Goal: Task Accomplishment & Management: Manage account settings

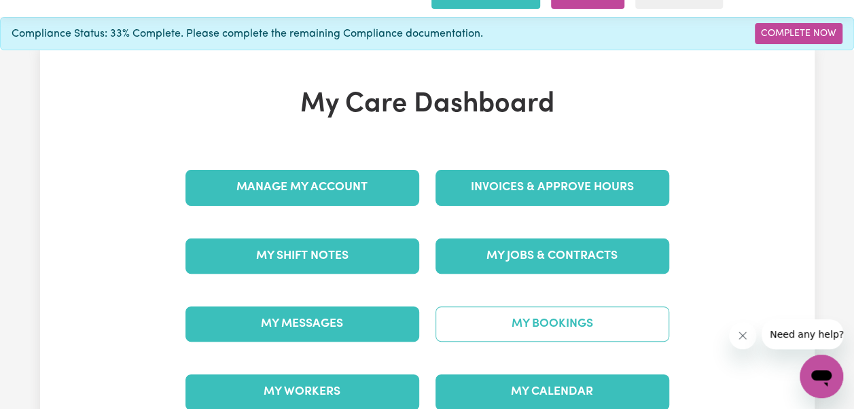
scroll to position [68, 0]
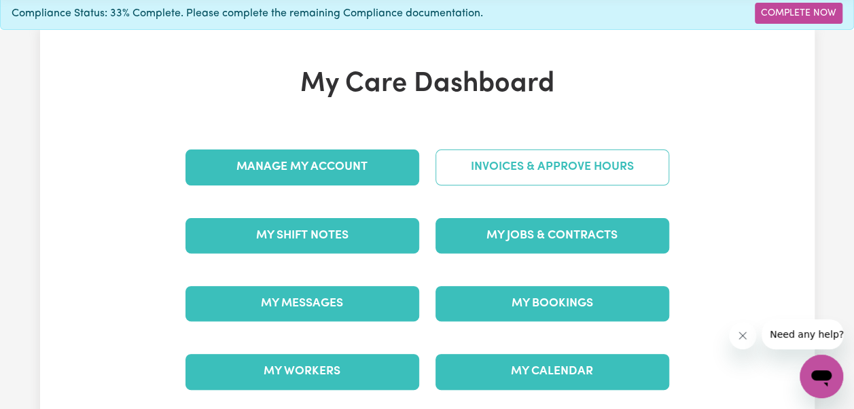
click at [566, 150] on link "Invoices & Approve Hours" at bounding box center [553, 167] width 234 height 35
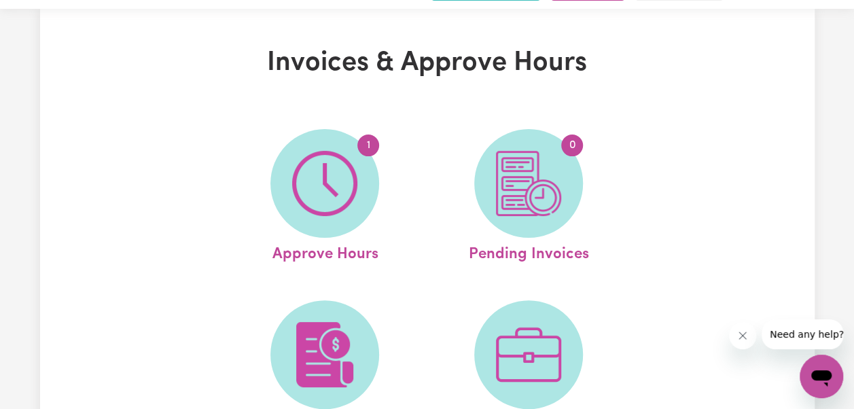
scroll to position [68, 0]
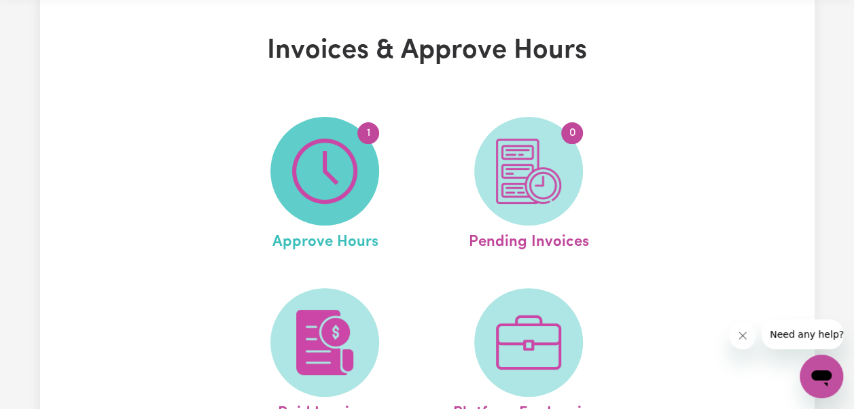
click at [296, 157] on img at bounding box center [324, 171] width 65 height 65
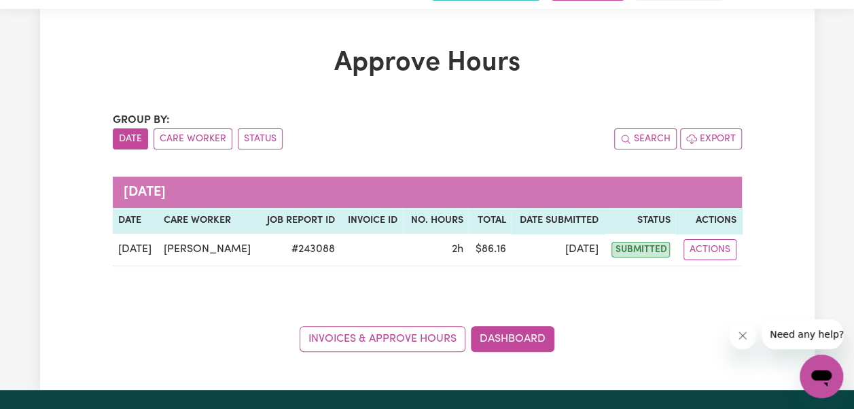
scroll to position [68, 0]
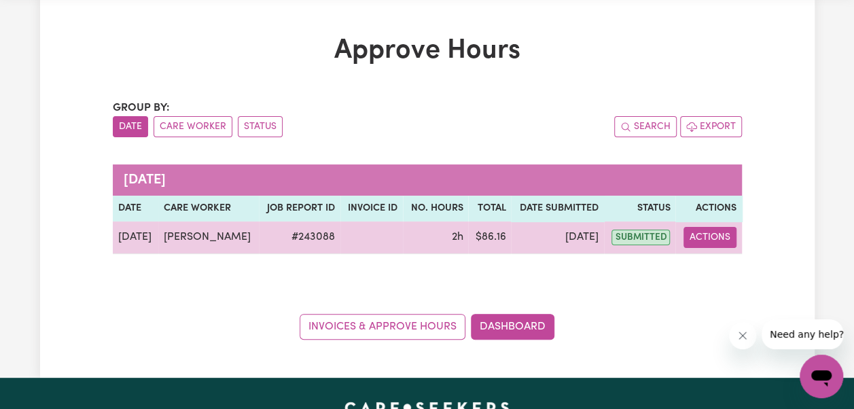
click at [712, 227] on button "Actions" at bounding box center [710, 237] width 53 height 21
click at [710, 227] on button "Actions" at bounding box center [710, 237] width 53 height 21
click at [629, 230] on span "submitted" at bounding box center [641, 238] width 58 height 16
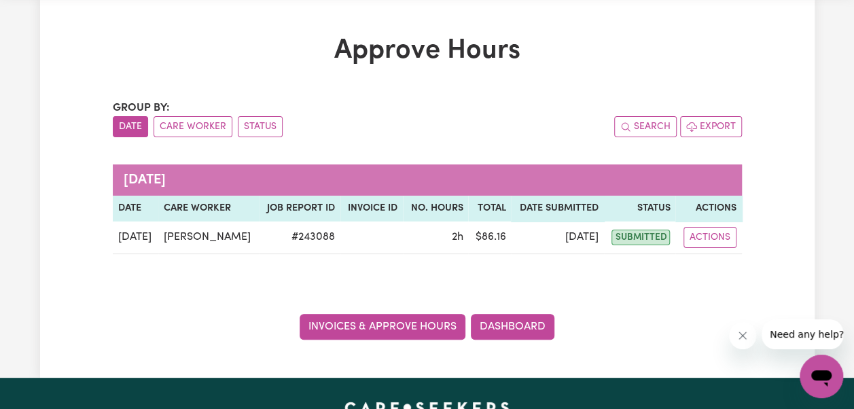
click at [424, 314] on link "Invoices & Approve Hours" at bounding box center [383, 327] width 166 height 26
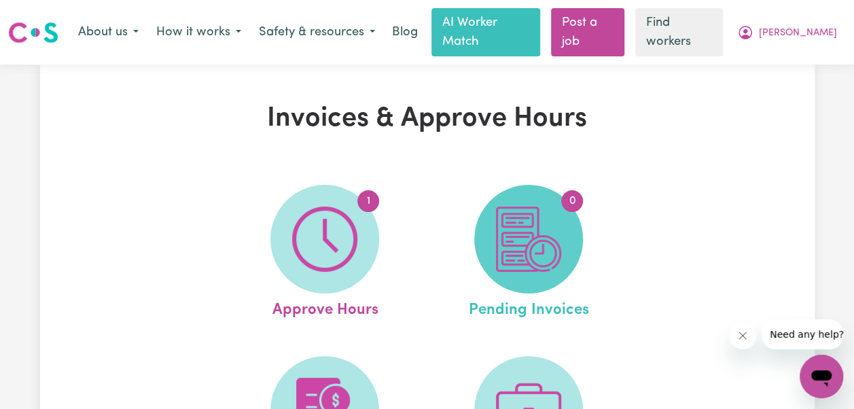
click at [541, 228] on img at bounding box center [528, 239] width 65 height 65
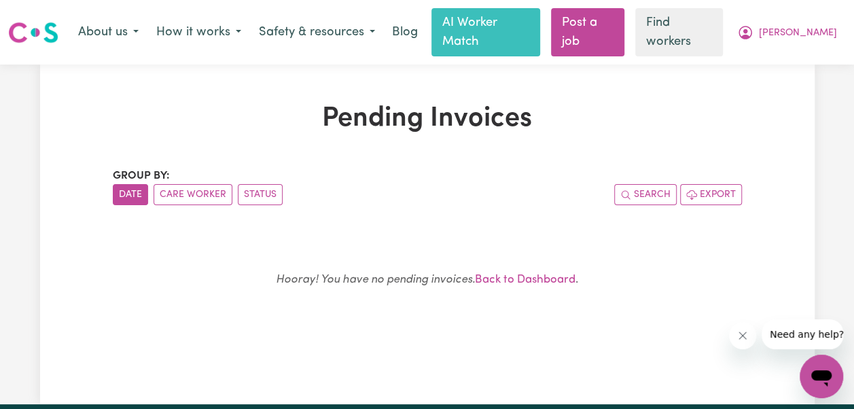
click at [134, 184] on button "Date" at bounding box center [130, 194] width 35 height 21
click at [186, 184] on button "Care Worker" at bounding box center [193, 194] width 79 height 21
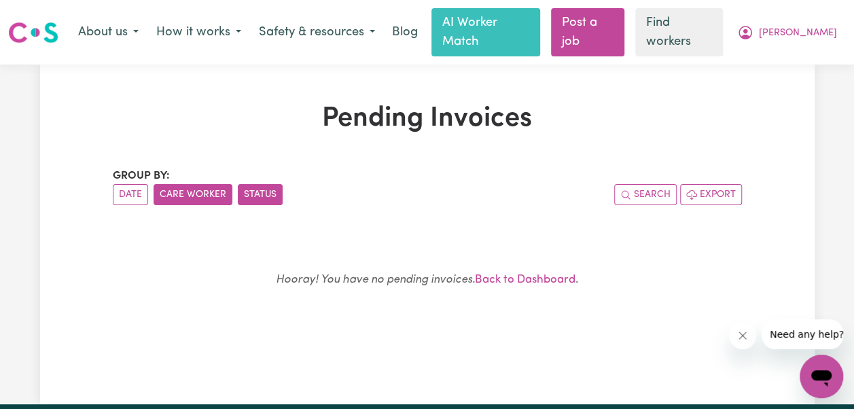
click at [266, 184] on button "Status" at bounding box center [260, 194] width 45 height 21
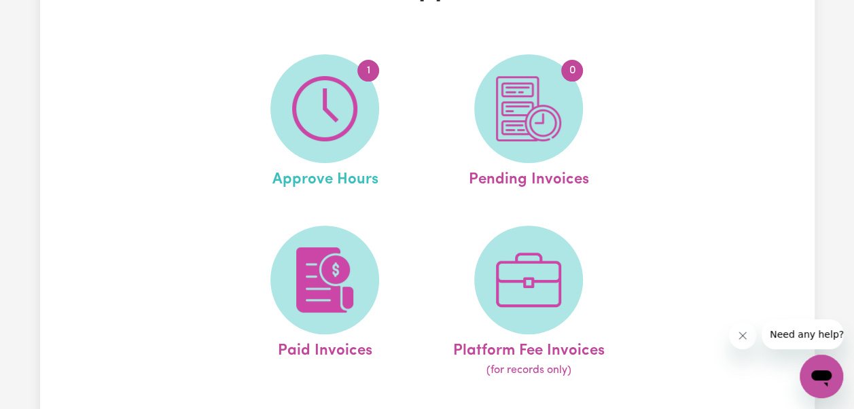
scroll to position [136, 0]
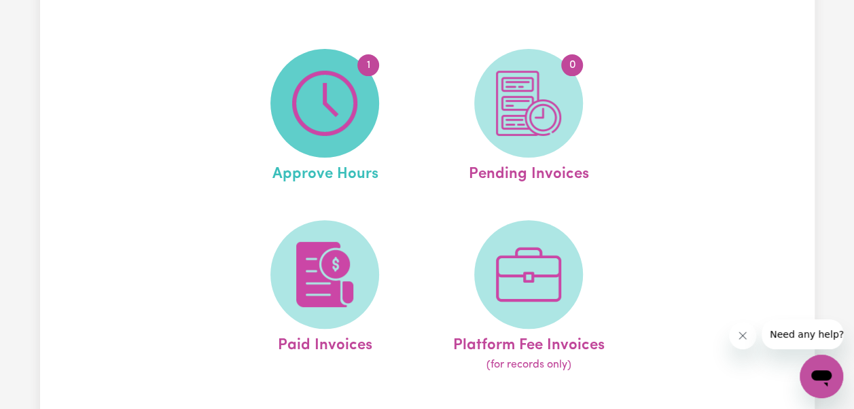
click at [322, 118] on img at bounding box center [324, 103] width 65 height 65
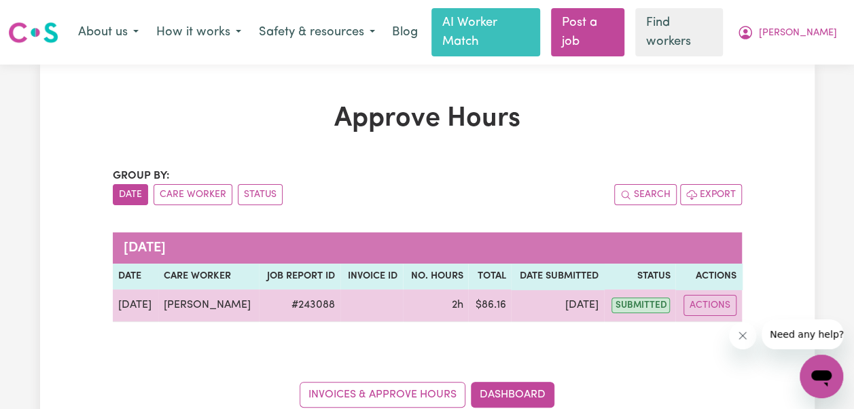
click at [640, 298] on span "submitted" at bounding box center [641, 306] width 58 height 16
click at [715, 295] on button "Actions" at bounding box center [710, 305] width 53 height 21
click at [721, 323] on link "View Job Report" at bounding box center [744, 336] width 116 height 27
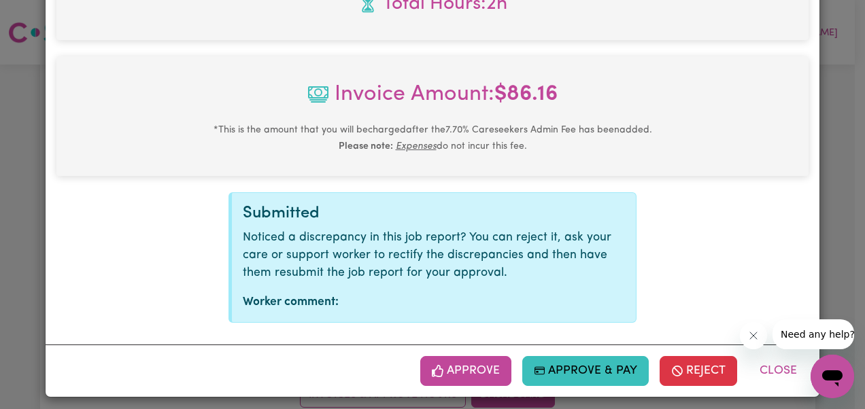
scroll to position [637, 0]
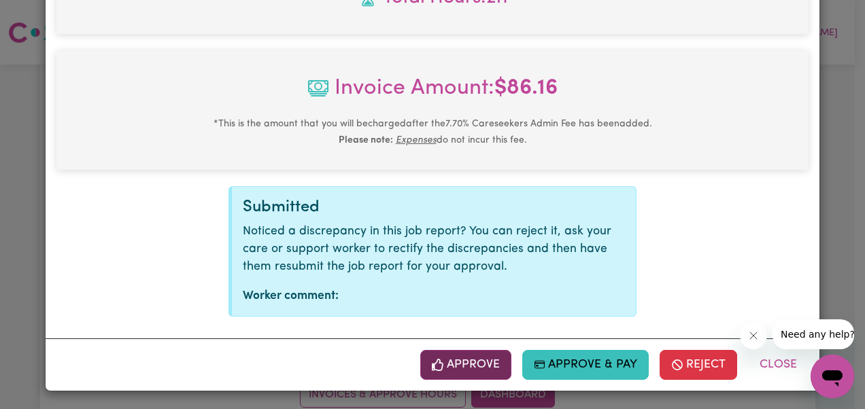
click at [464, 362] on button "Approve" at bounding box center [465, 365] width 91 height 30
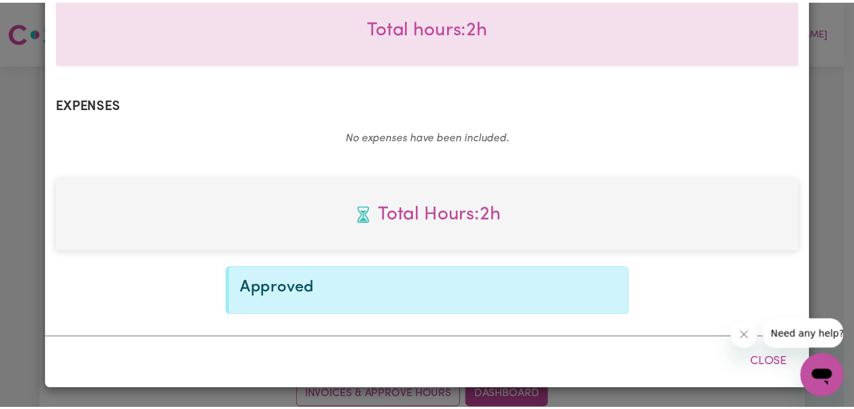
scroll to position [418, 0]
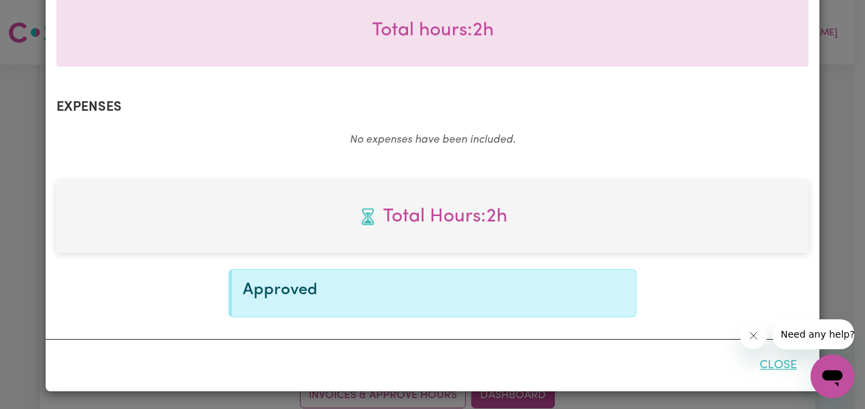
click at [772, 364] on button "Close" at bounding box center [778, 366] width 60 height 30
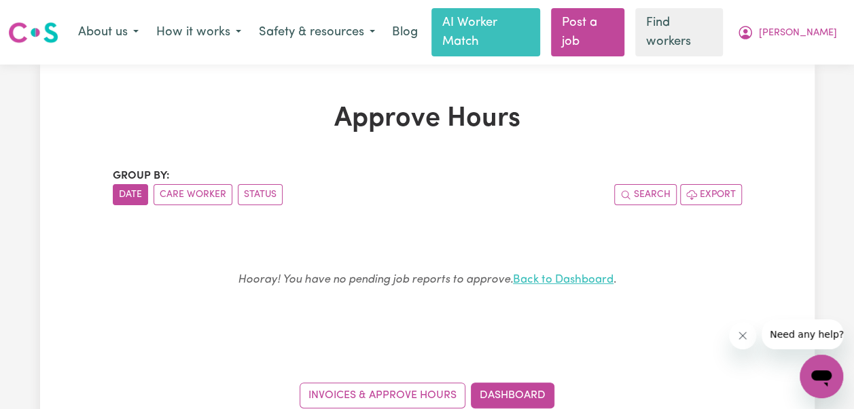
click at [597, 274] on link "Back to Dashboard" at bounding box center [563, 280] width 101 height 12
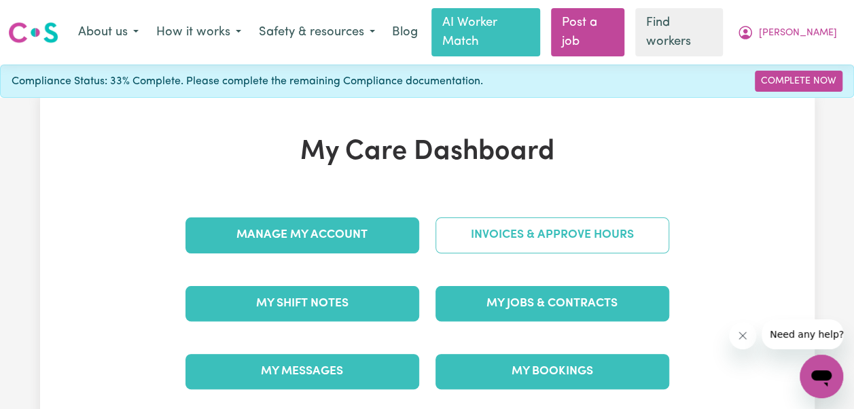
click at [523, 222] on link "Invoices & Approve Hours" at bounding box center [553, 234] width 234 height 35
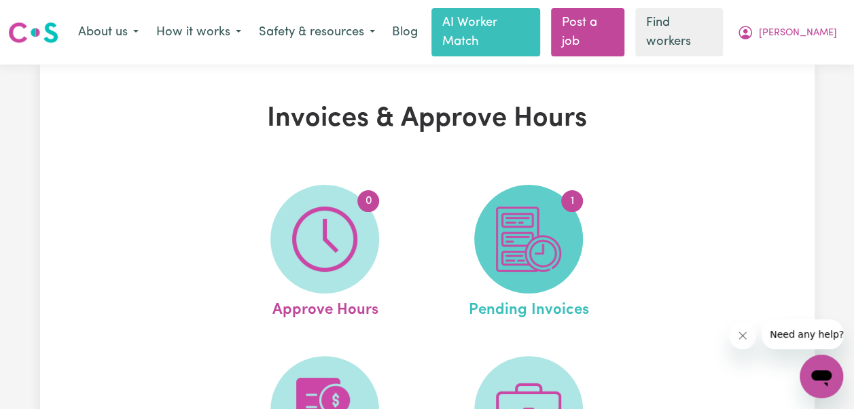
click at [541, 222] on img at bounding box center [528, 239] width 65 height 65
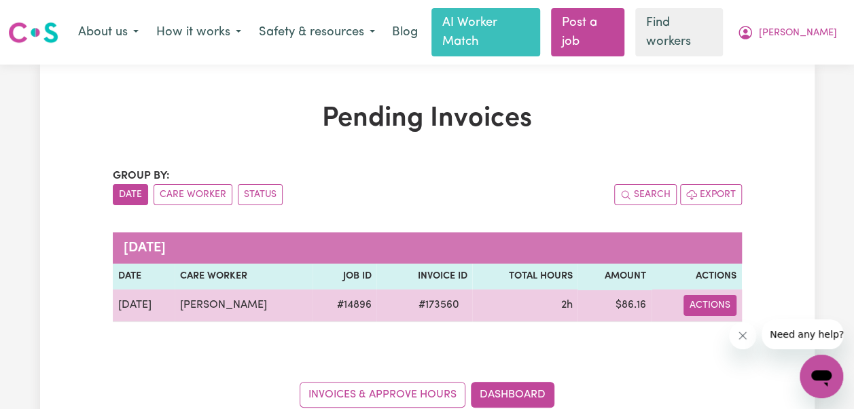
click at [699, 295] on button "Actions" at bounding box center [710, 305] width 53 height 21
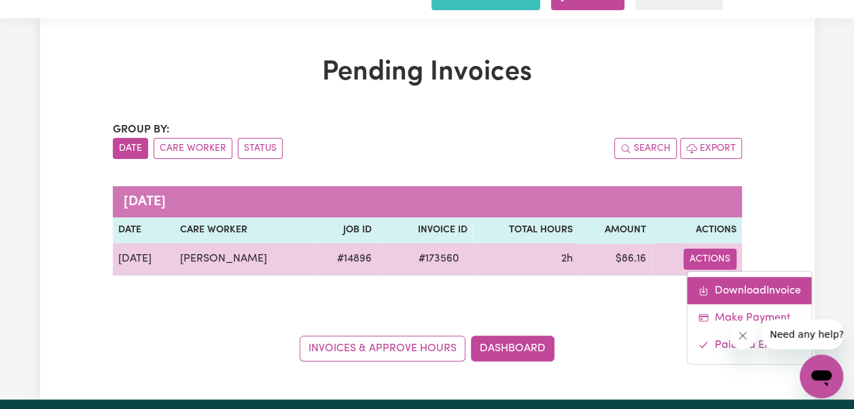
scroll to position [68, 0]
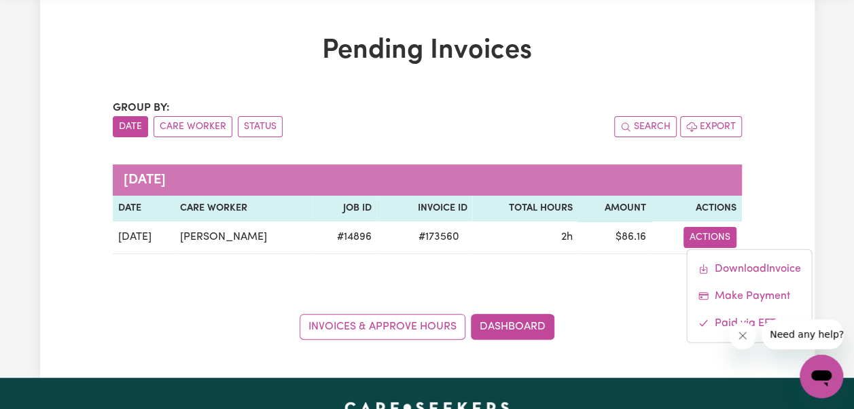
click at [633, 261] on div "Group by: Date Care Worker Status Search Export [DATE] Date Care Worker Job ID …" at bounding box center [427, 220] width 629 height 240
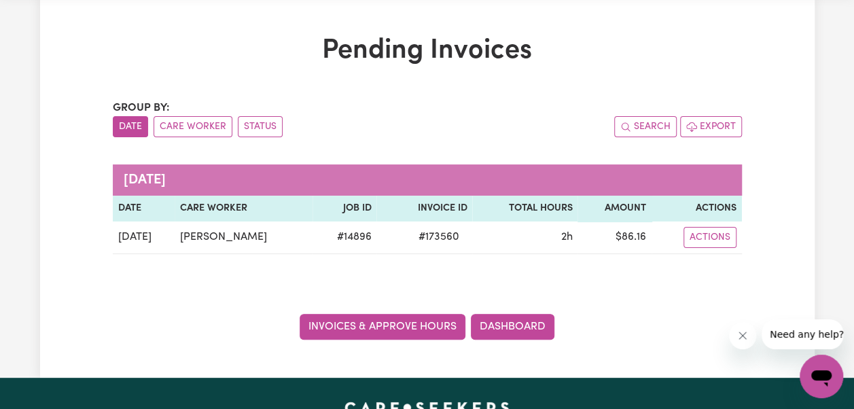
click at [420, 314] on link "Invoices & Approve Hours" at bounding box center [383, 327] width 166 height 26
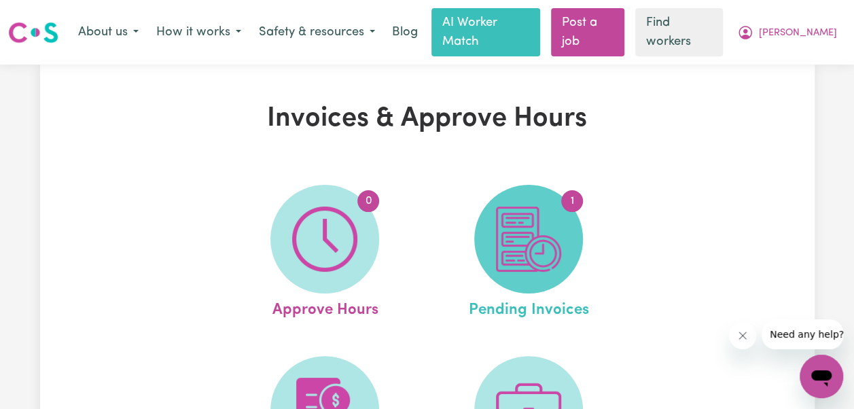
click at [540, 237] on img at bounding box center [528, 239] width 65 height 65
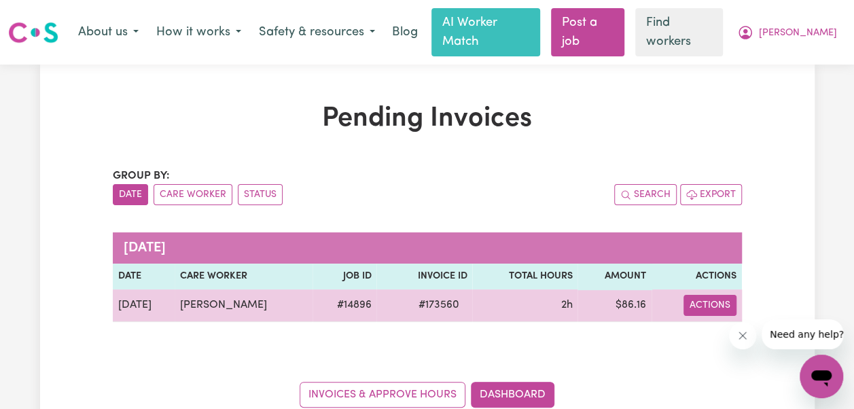
click at [712, 295] on button "Actions" at bounding box center [710, 305] width 53 height 21
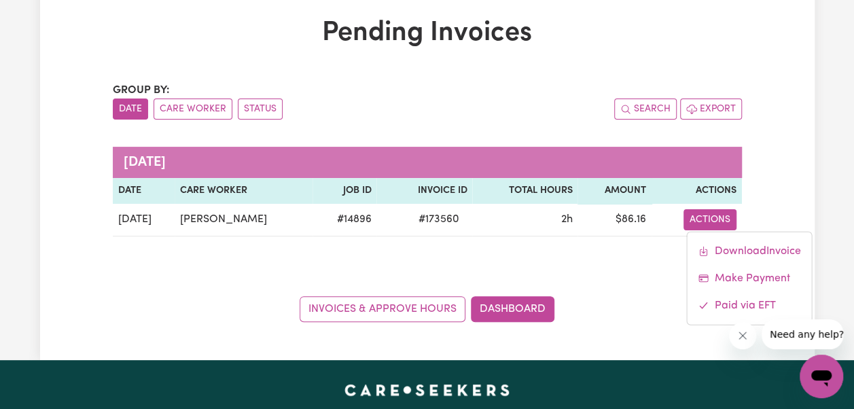
scroll to position [136, 0]
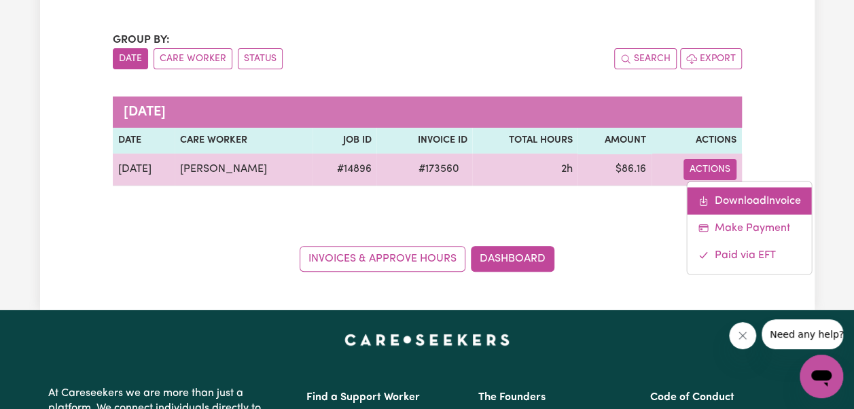
click at [776, 187] on link "Download Invoice" at bounding box center [749, 200] width 124 height 27
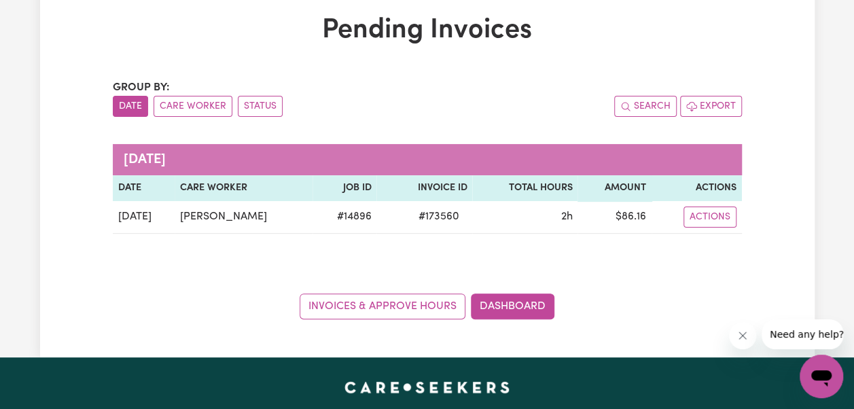
scroll to position [68, 0]
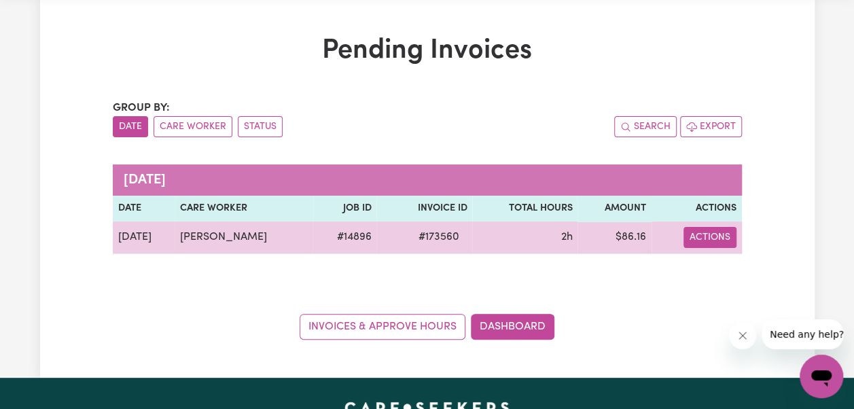
click at [716, 227] on button "Actions" at bounding box center [710, 237] width 53 height 21
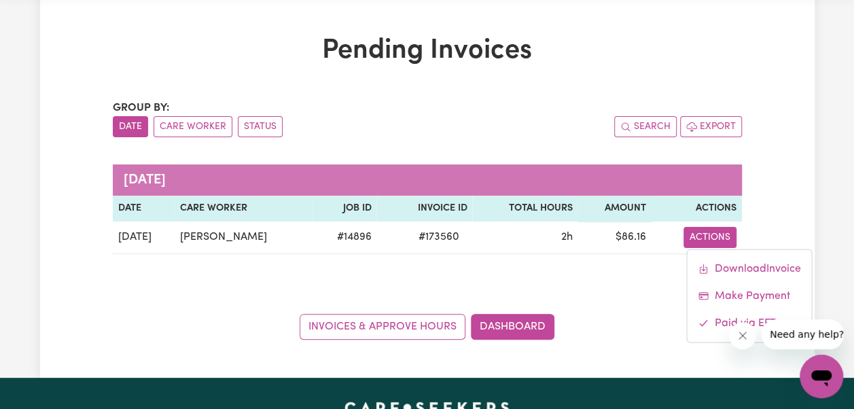
click at [653, 273] on div "Group by: Date Care Worker Status Search Export [DATE] Date Care Worker Job ID …" at bounding box center [427, 220] width 629 height 240
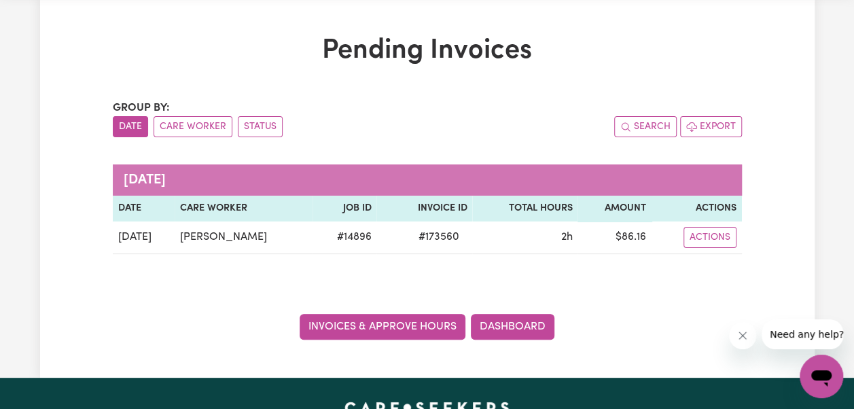
click at [411, 314] on link "Invoices & Approve Hours" at bounding box center [383, 327] width 166 height 26
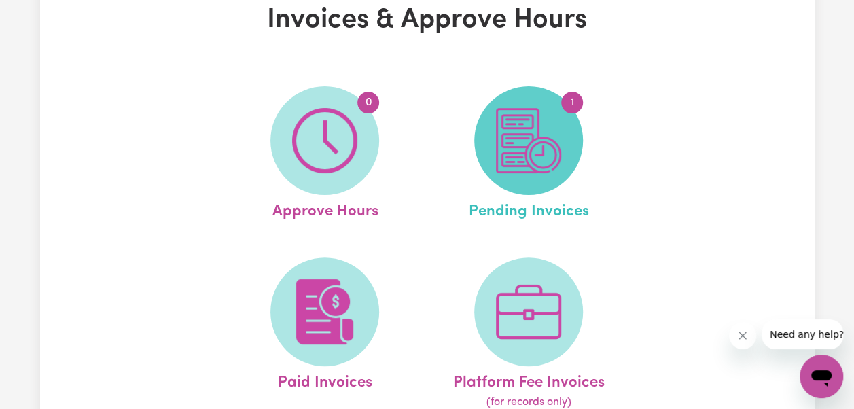
scroll to position [204, 0]
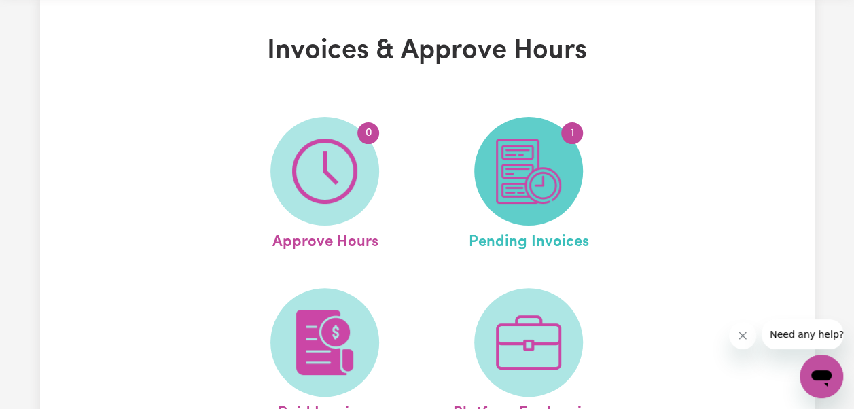
click at [557, 188] on img at bounding box center [528, 171] width 65 height 65
